Goal: Navigation & Orientation: Go to known website

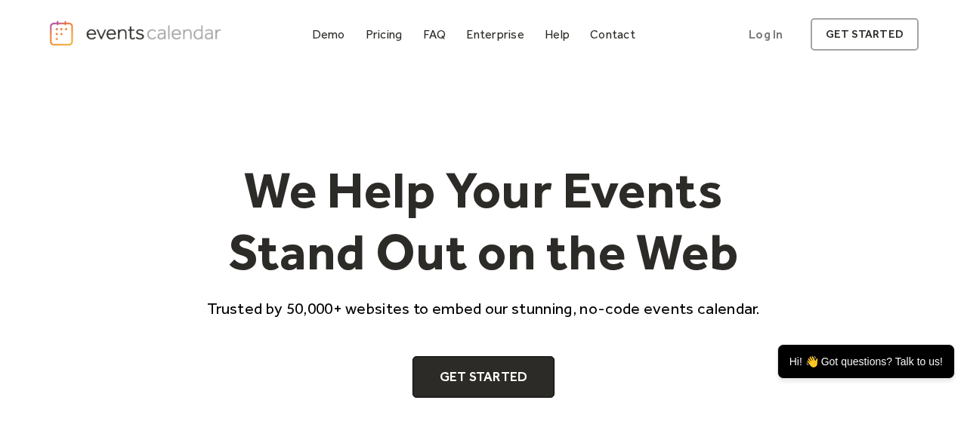
click at [66, 36] on img "home" at bounding box center [136, 33] width 177 height 27
click at [58, 31] on img "home" at bounding box center [136, 33] width 177 height 27
